Goal: Transaction & Acquisition: Obtain resource

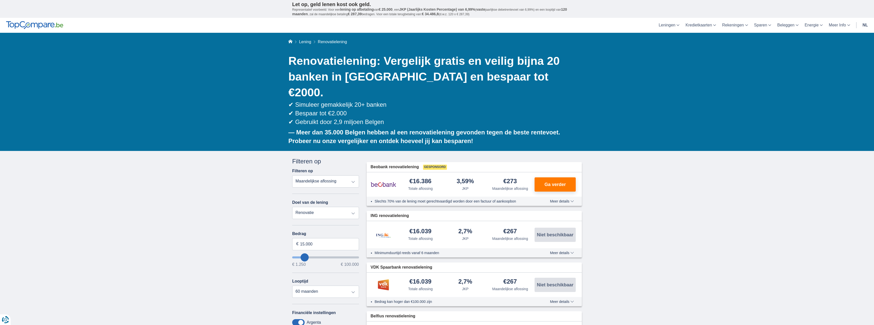
type input "18.250"
type input "18250"
type input "15.250"
type input "15250"
select select "84"
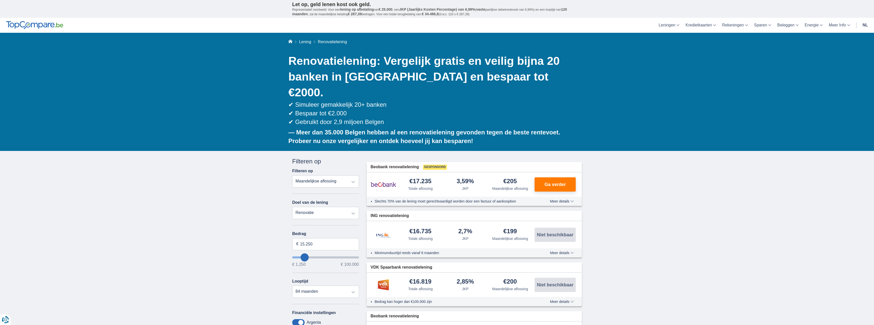
type input "19.250"
type input "19250"
type input "15.250"
type input "15250"
type input "19.250"
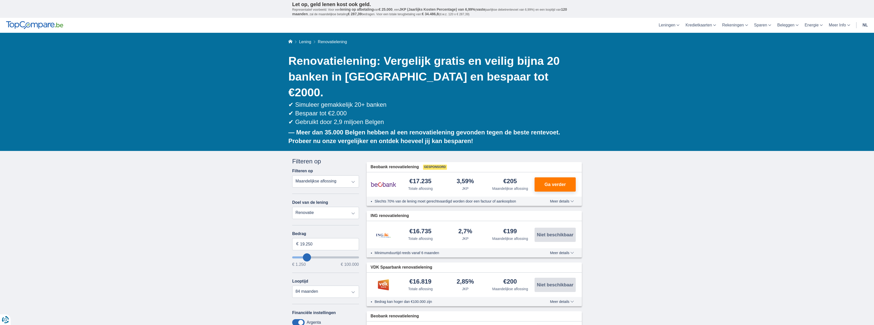
type input "19250"
click at [307, 256] on input "wantToBorrow" at bounding box center [325, 257] width 67 height 2
type input "22.250"
type input "22250"
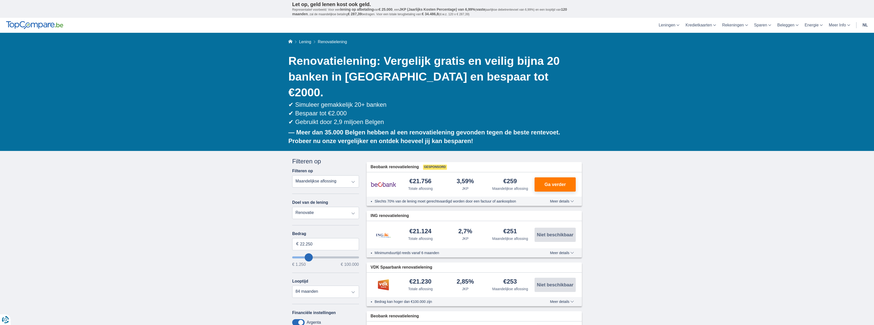
select select "120"
type input "19.250"
type input "19250"
select select "84"
type input "44.250"
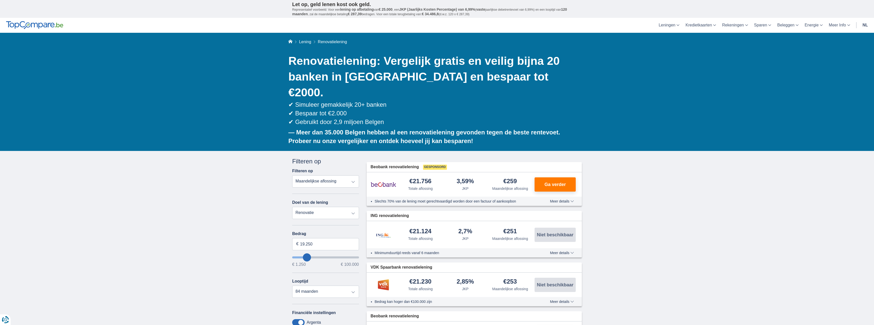
type input "44250"
select select "120"
type input "44250"
click at [322, 256] on input "wantToBorrow" at bounding box center [325, 257] width 67 height 2
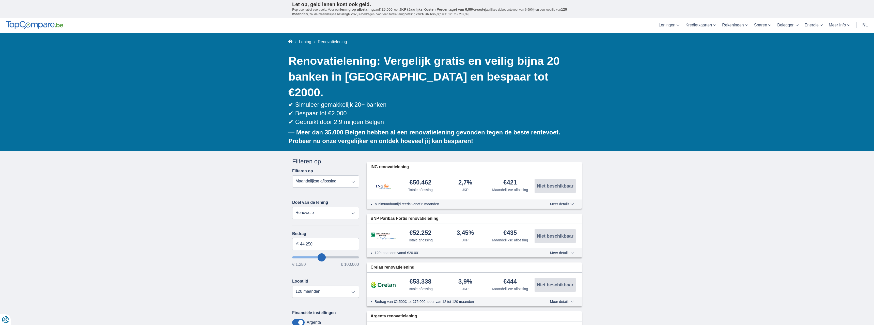
type input "56.250"
type input "56250"
click at [329, 256] on input "wantToBorrow" at bounding box center [325, 257] width 67 height 2
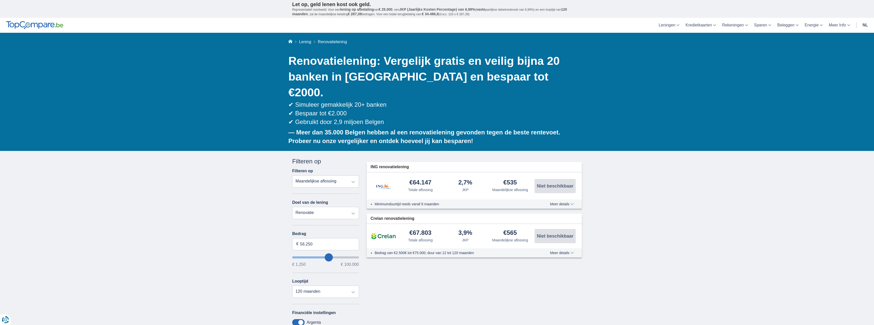
type input "49.250"
type input "49250"
click at [324, 256] on input "wantToBorrow" at bounding box center [325, 257] width 67 height 2
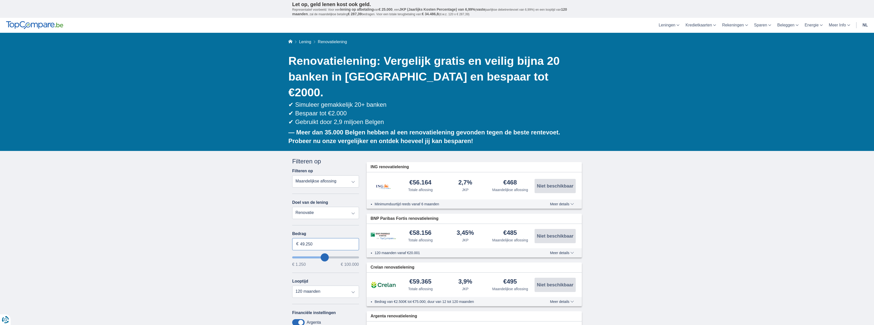
drag, startPoint x: 314, startPoint y: 229, endPoint x: 299, endPoint y: 228, distance: 15.3
click at [299, 238] on input "49.250" at bounding box center [325, 244] width 67 height 12
type input "50.000"
type input "50250"
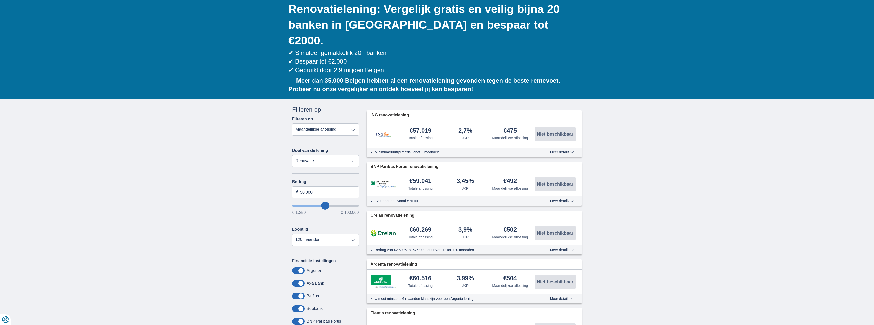
scroll to position [86, 0]
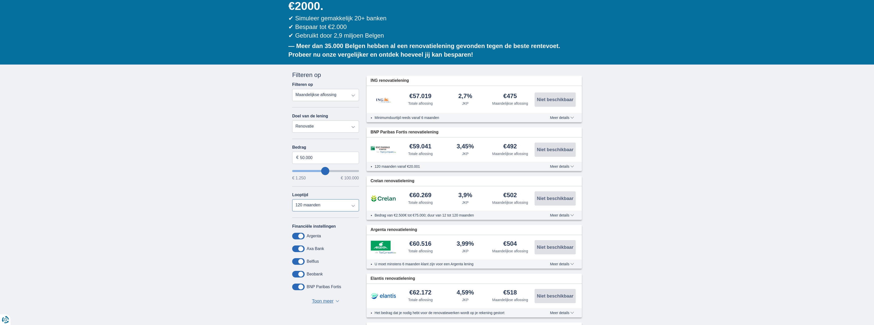
click at [292, 199] on select "12 maanden 18 maanden 24 maanden 30 maanden 36 maanden 42 maanden 48 maanden 60…" at bounding box center [325, 205] width 67 height 12
click option "60 maanden" at bounding box center [0, 0] width 0 height 0
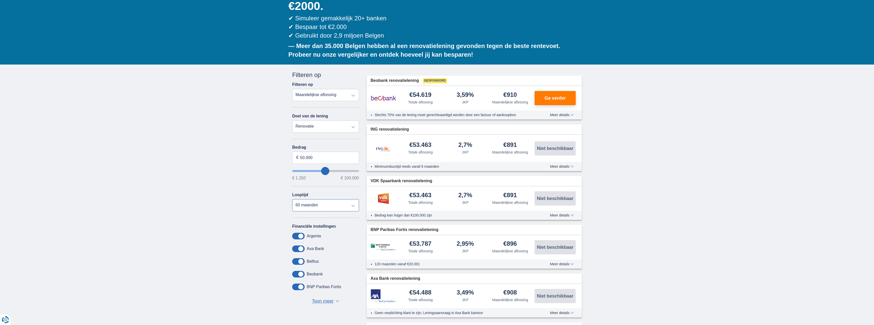
click at [292, 199] on select "12 maanden 18 maanden 24 maanden 30 maanden 36 maanden 42 maanden 48 maanden 60…" at bounding box center [325, 205] width 67 height 12
click option "72 maanden" at bounding box center [0, 0] width 0 height 0
click at [292, 199] on select "12 maanden 18 maanden 24 maanden 30 maanden 36 maanden 42 maanden 48 maanden 60…" at bounding box center [325, 205] width 67 height 12
select select "120"
click option "120 maanden" at bounding box center [0, 0] width 0 height 0
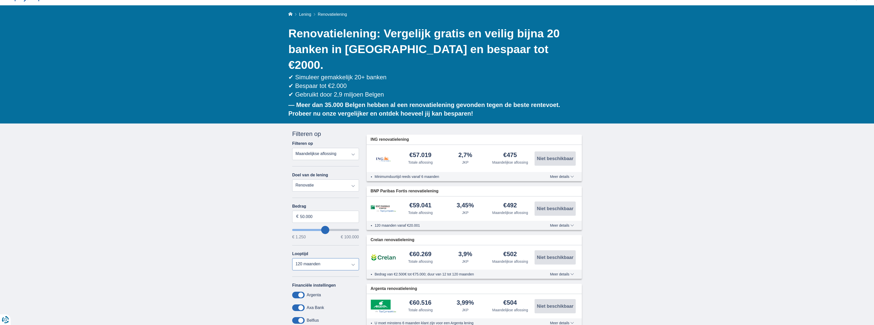
scroll to position [0, 0]
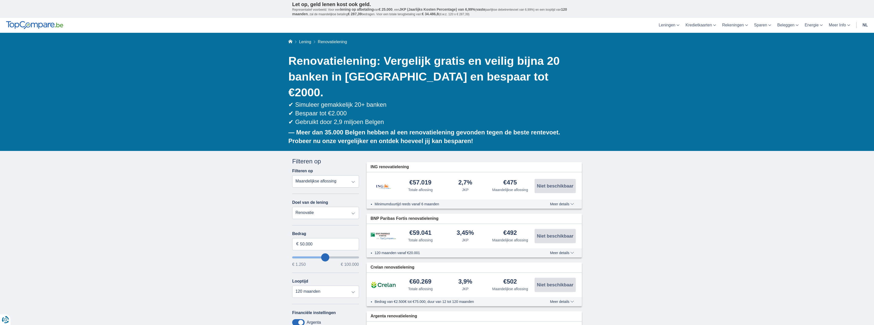
click at [571, 251] on span "Meer details" at bounding box center [562, 253] width 24 height 4
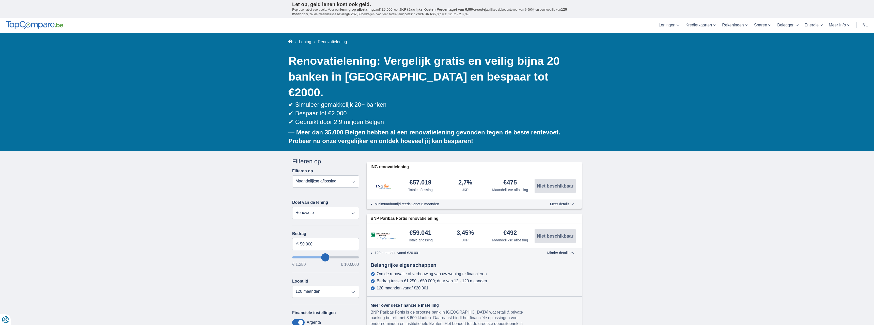
click at [292, 175] on select "Totale aflossing JKP Maandelijkse aflossing" at bounding box center [325, 181] width 67 height 12
click at [353, 175] on select "Totale aflossing JKP Maandelijkse aflossing" at bounding box center [325, 181] width 67 height 12
click at [292, 175] on select "Totale aflossing JKP Maandelijkse aflossing" at bounding box center [325, 181] width 67 height 12
select select "trp+"
click option "Totale aflossing" at bounding box center [0, 0] width 0 height 0
